Goal: Transaction & Acquisition: Purchase product/service

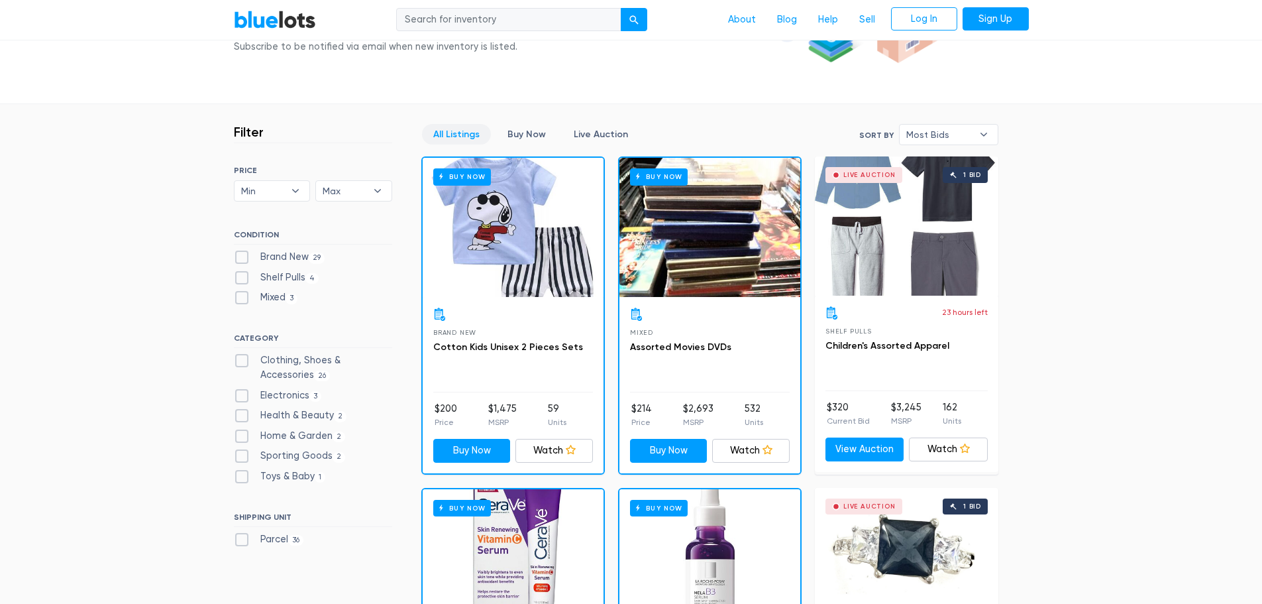
scroll to position [265, 0]
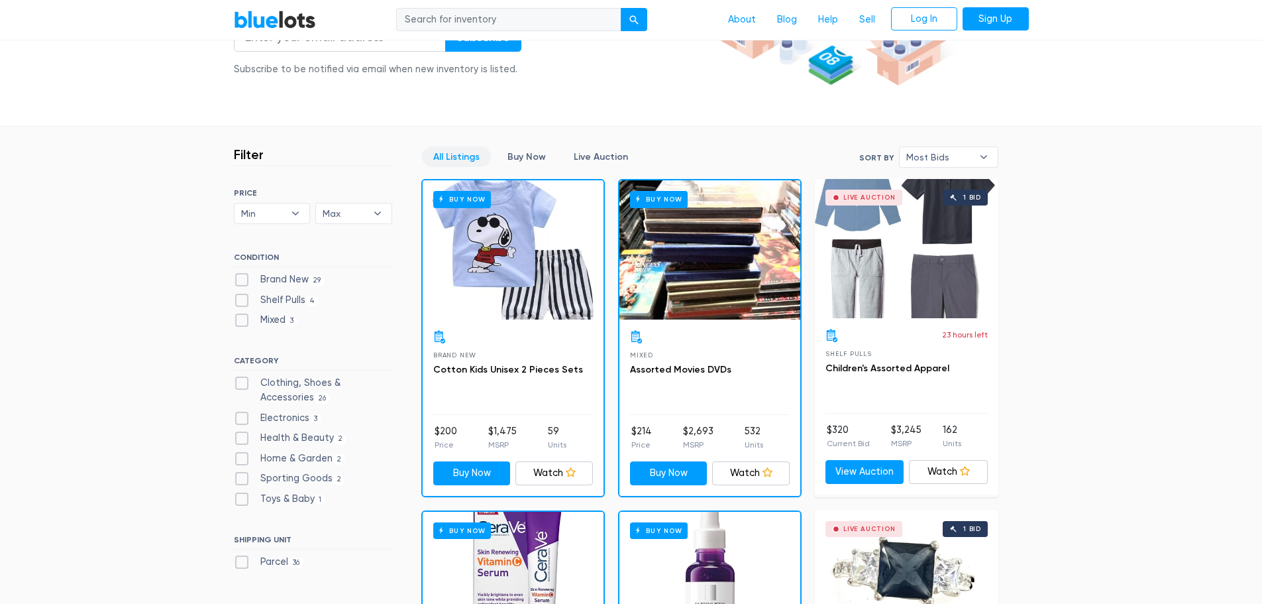
click at [492, 277] on div "Buy Now" at bounding box center [513, 249] width 181 height 139
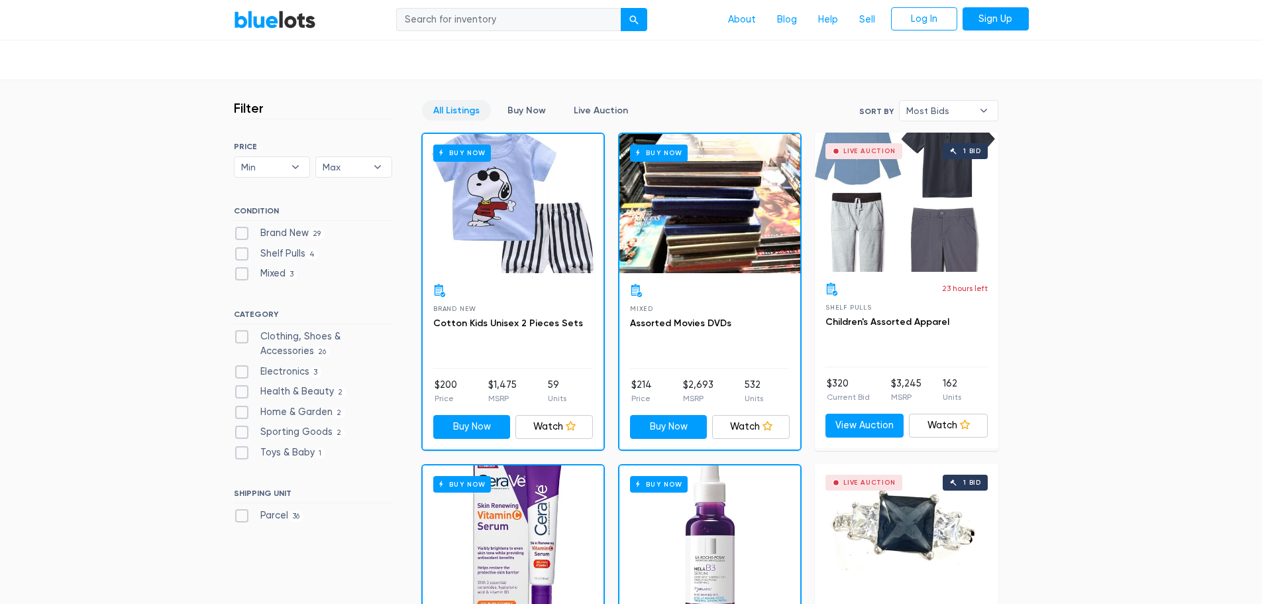
scroll to position [331, 0]
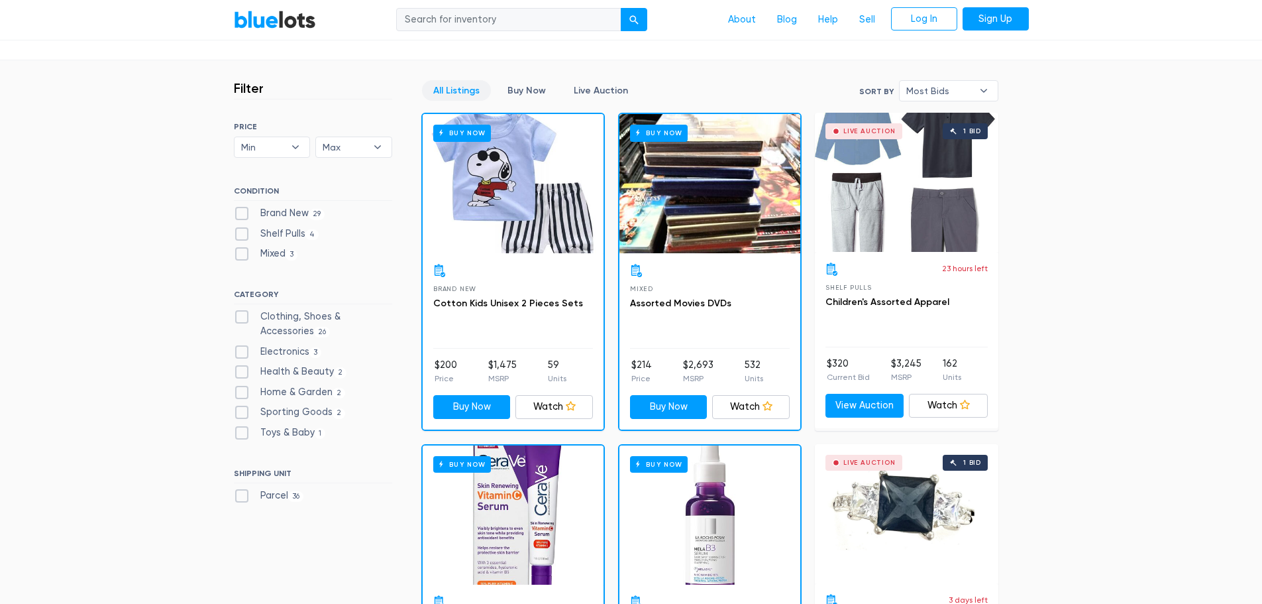
click at [244, 350] on label "Electronics 3" at bounding box center [278, 352] width 88 height 15
click at [243, 350] on input "Electronics 3" at bounding box center [238, 349] width 9 height 9
checkbox input "true"
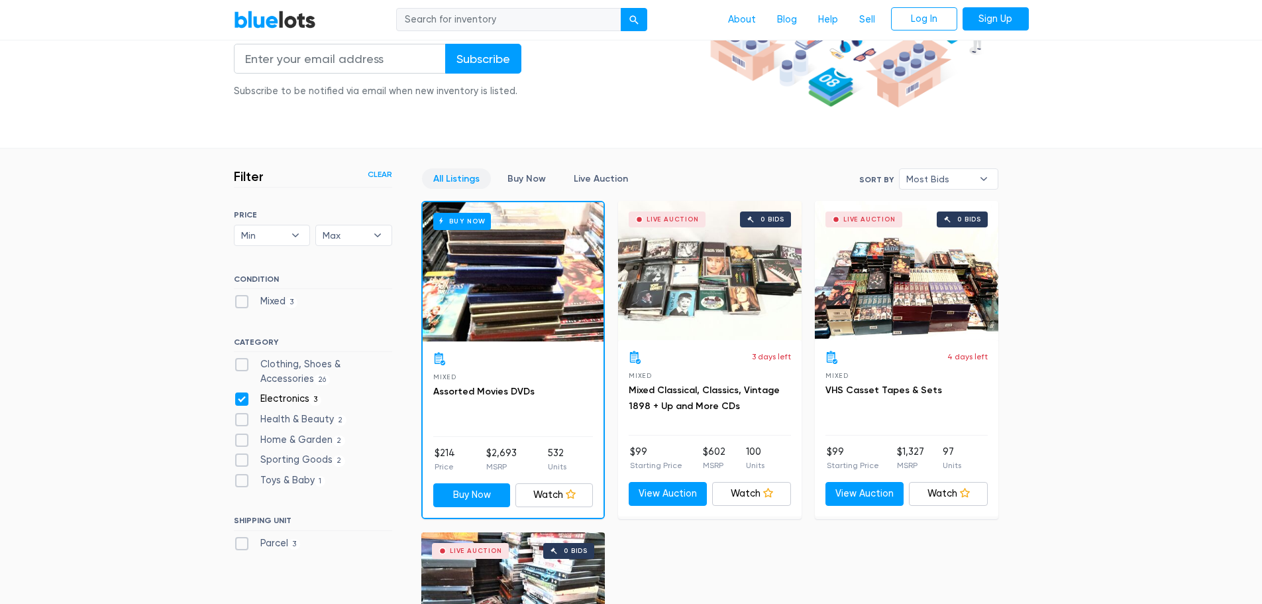
scroll to position [224, 0]
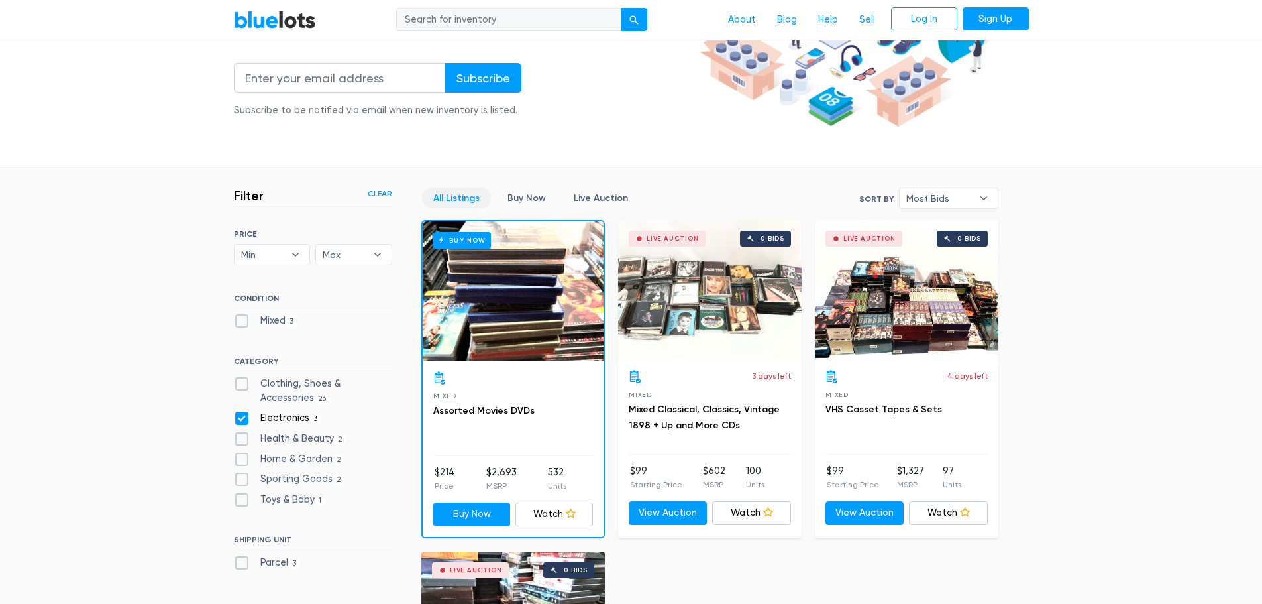
click at [245, 412] on label "Electronics 3" at bounding box center [278, 418] width 88 height 15
click at [243, 412] on input "Electronics 3" at bounding box center [238, 415] width 9 height 9
checkbox input "false"
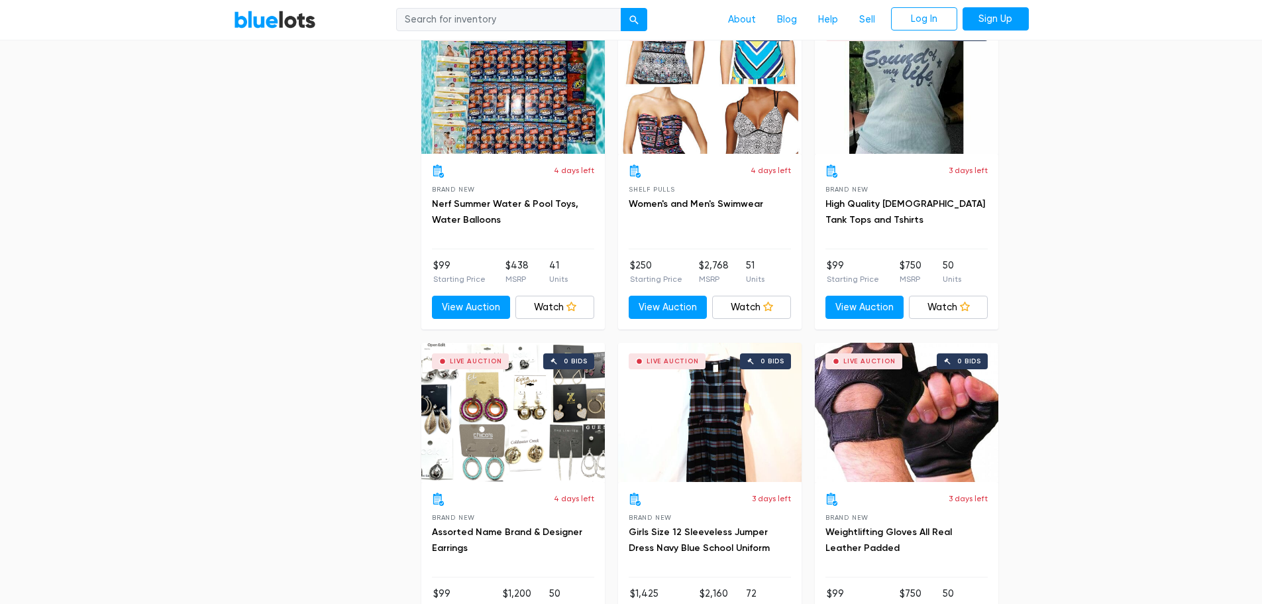
scroll to position [2411, 0]
click at [511, 95] on div "Live Auction 0 bids" at bounding box center [513, 83] width 184 height 139
